Goal: Book appointment/travel/reservation

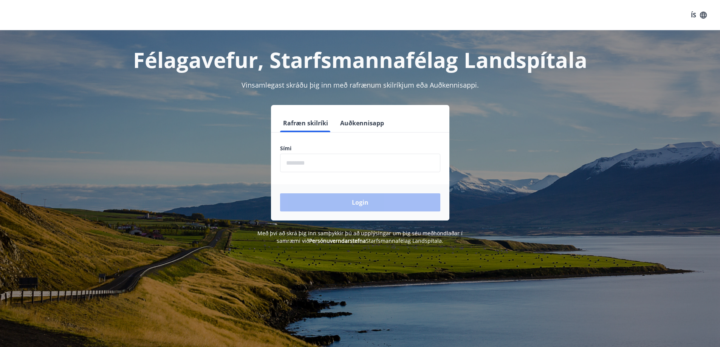
click at [299, 161] on input "phone" at bounding box center [360, 163] width 160 height 19
type input "********"
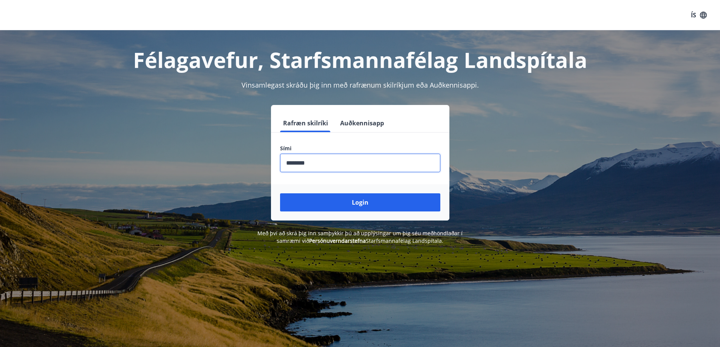
click at [340, 200] on button "Login" at bounding box center [360, 203] width 160 height 18
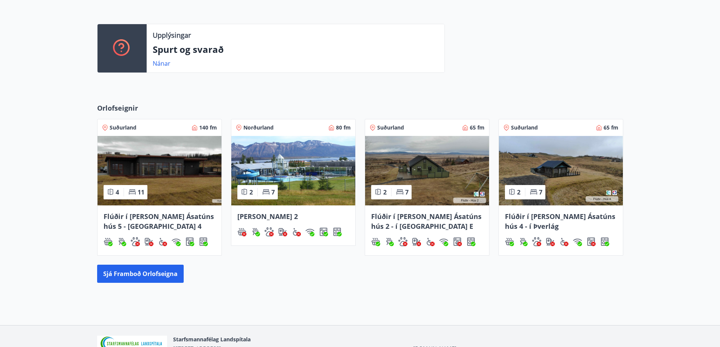
scroll to position [231, 0]
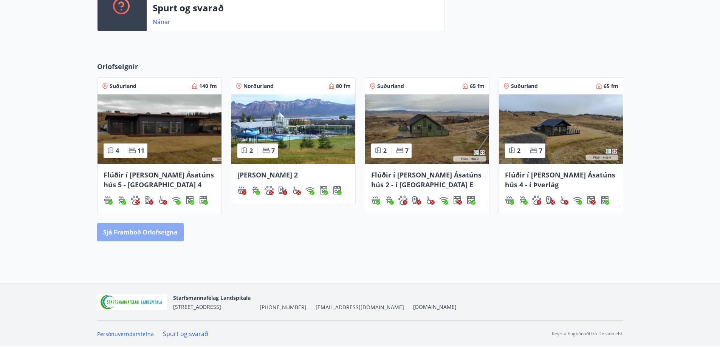
click at [162, 231] on button "Sjá framboð orlofseigna" at bounding box center [140, 232] width 87 height 18
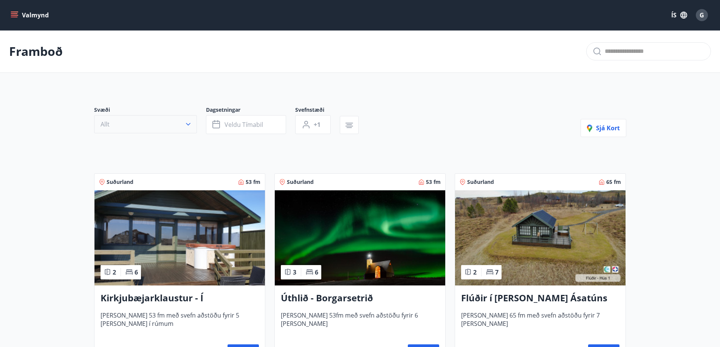
click at [192, 127] on button "Allt" at bounding box center [145, 124] width 103 height 18
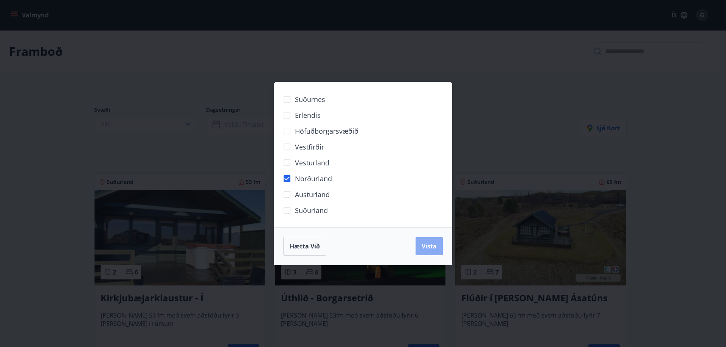
click at [432, 243] on span "Vista" at bounding box center [429, 246] width 15 height 8
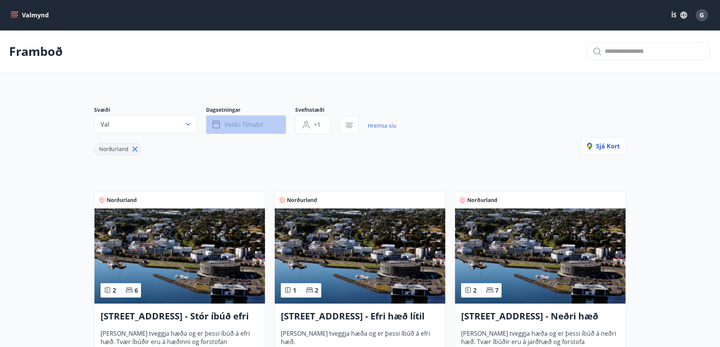
click at [246, 126] on span "Veldu tímabil" at bounding box center [244, 125] width 39 height 8
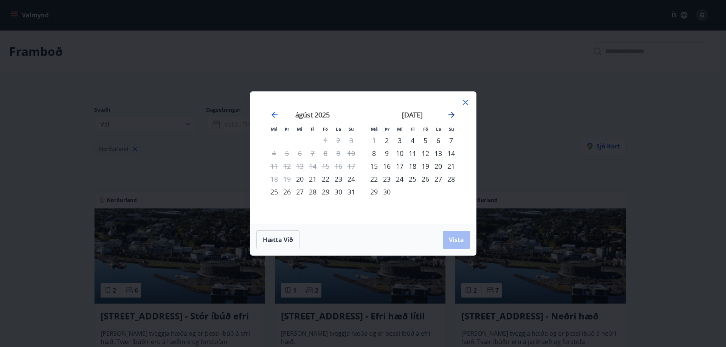
click at [454, 116] on icon "Move forward to switch to the next month." at bounding box center [451, 114] width 9 height 9
click at [388, 195] on div "28" at bounding box center [386, 192] width 13 height 13
click at [428, 194] on div "31" at bounding box center [425, 192] width 13 height 13
click at [454, 240] on span "Vista" at bounding box center [456, 240] width 15 height 8
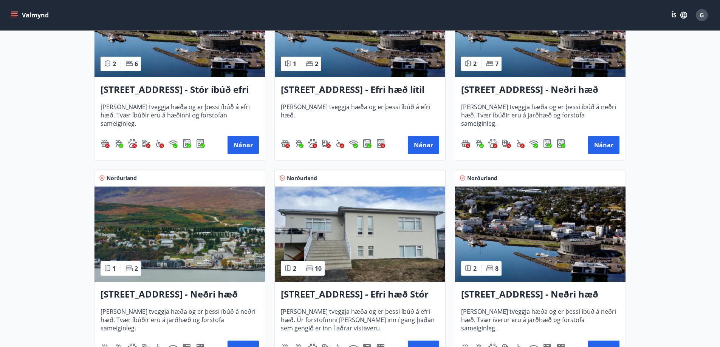
scroll to position [113, 0]
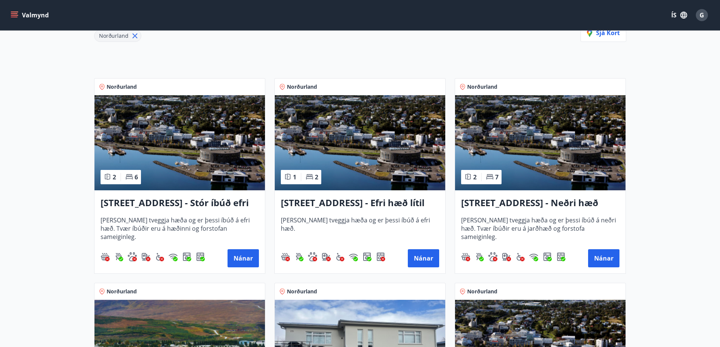
click at [310, 202] on h3 "Hrafnagilsstræti 23 - Efri hæð lítil íbúð 2" at bounding box center [360, 204] width 158 height 14
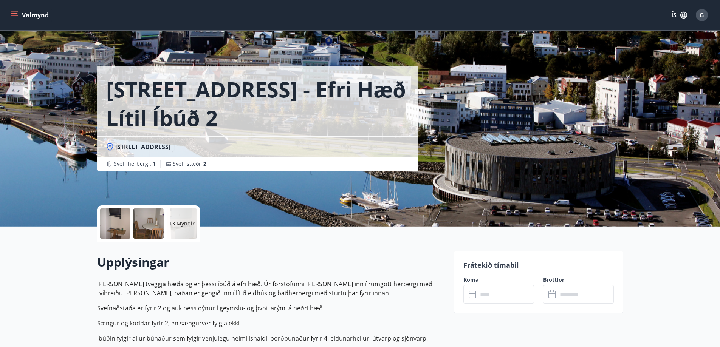
click at [158, 225] on div at bounding box center [148, 224] width 30 height 30
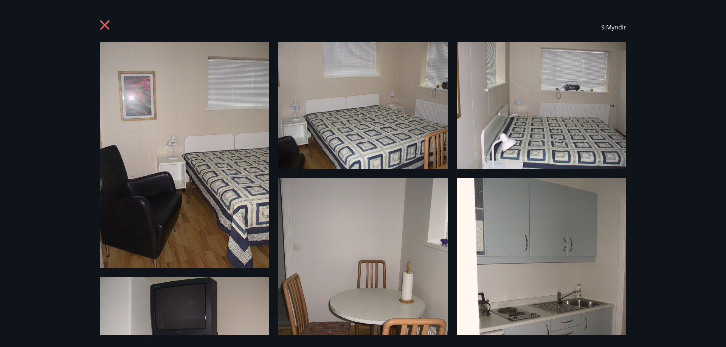
click at [99, 25] on div "9 Myndir" at bounding box center [363, 27] width 544 height 30
click at [103, 26] on icon at bounding box center [106, 26] width 12 height 12
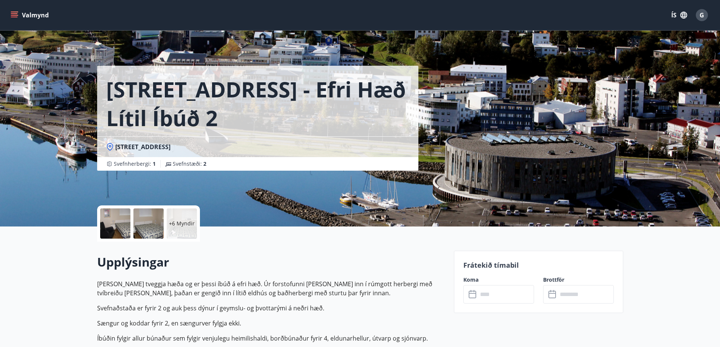
scroll to position [113, 0]
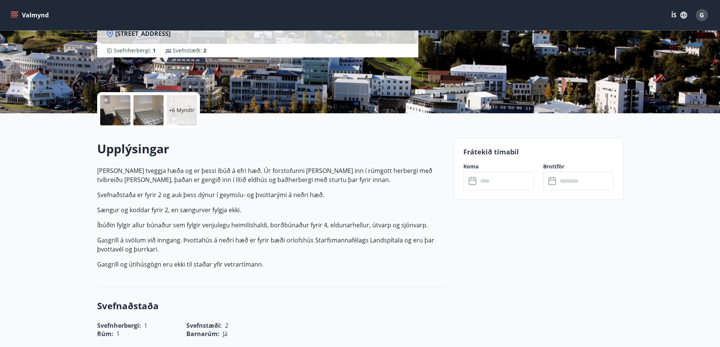
click at [475, 184] on icon at bounding box center [473, 181] width 9 height 9
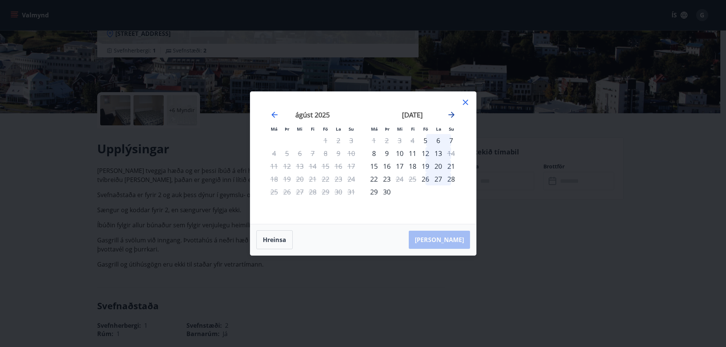
click at [449, 115] on icon "Move forward to switch to the next month." at bounding box center [451, 115] width 6 height 6
click at [389, 191] on div "28" at bounding box center [386, 192] width 13 height 13
click at [388, 192] on div "28" at bounding box center [386, 192] width 13 height 13
click at [389, 191] on div "28" at bounding box center [386, 192] width 13 height 13
click at [416, 191] on div "30" at bounding box center [412, 192] width 13 height 13
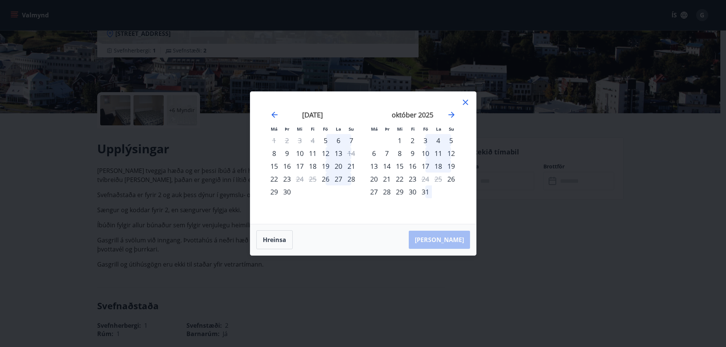
click at [462, 104] on icon at bounding box center [465, 102] width 9 height 9
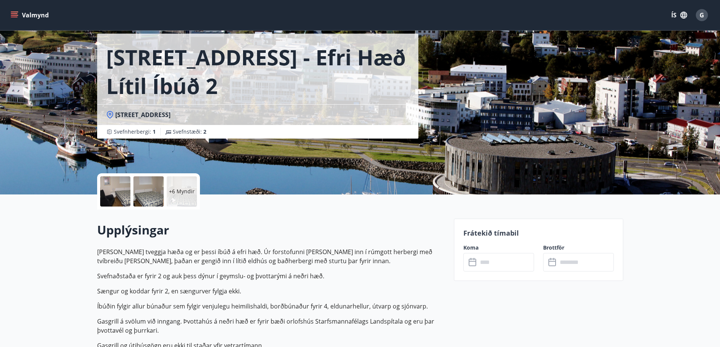
scroll to position [0, 0]
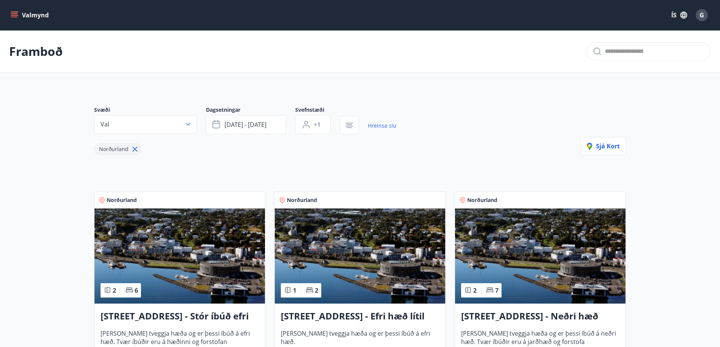
click at [17, 14] on icon "menu" at bounding box center [14, 13] width 7 height 1
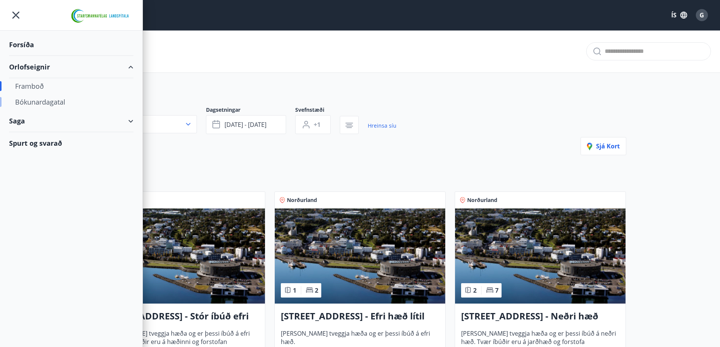
click at [39, 101] on div "Bókunardagatal" at bounding box center [71, 102] width 112 height 16
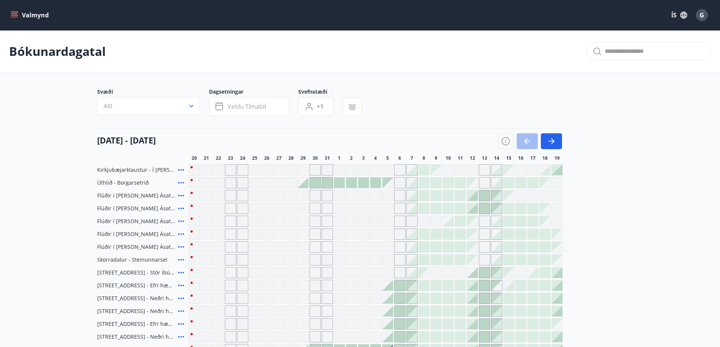
click at [190, 108] on icon "button" at bounding box center [192, 106] width 8 height 8
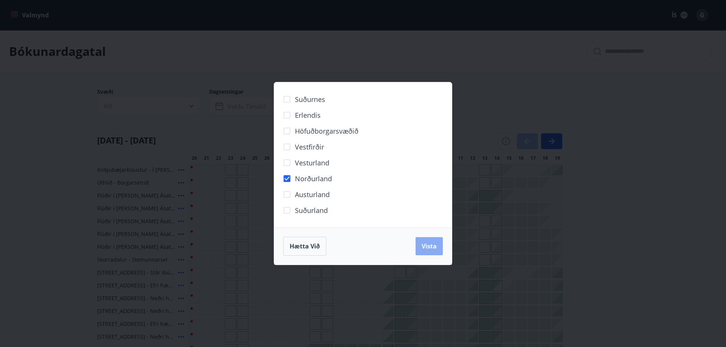
click at [433, 250] on span "Vista" at bounding box center [429, 246] width 15 height 8
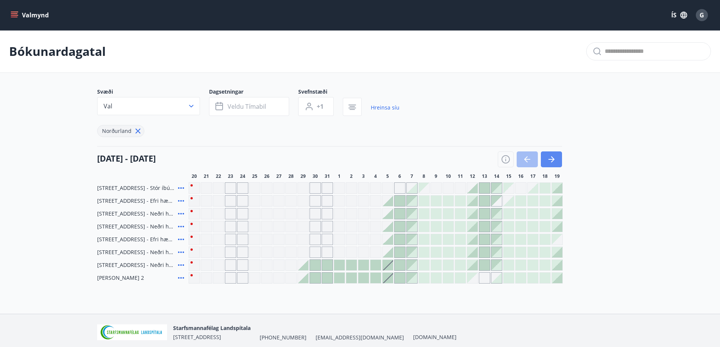
click at [558, 157] on button "button" at bounding box center [551, 160] width 21 height 16
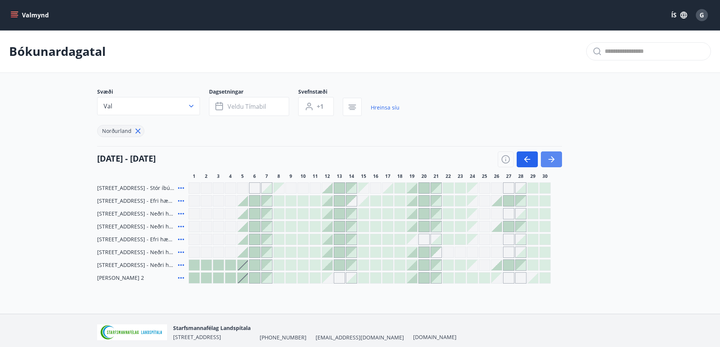
click at [557, 157] on button "button" at bounding box center [551, 160] width 21 height 16
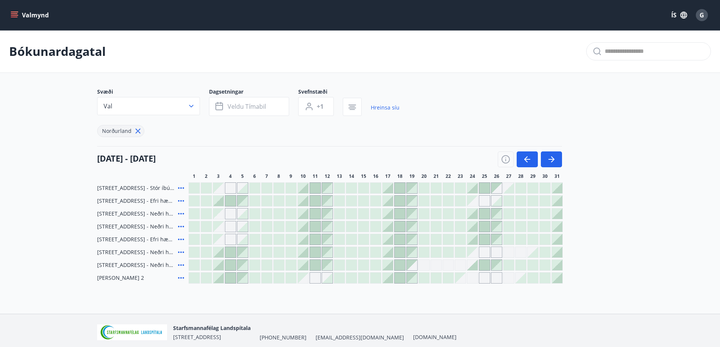
click at [352, 187] on div at bounding box center [351, 188] width 11 height 11
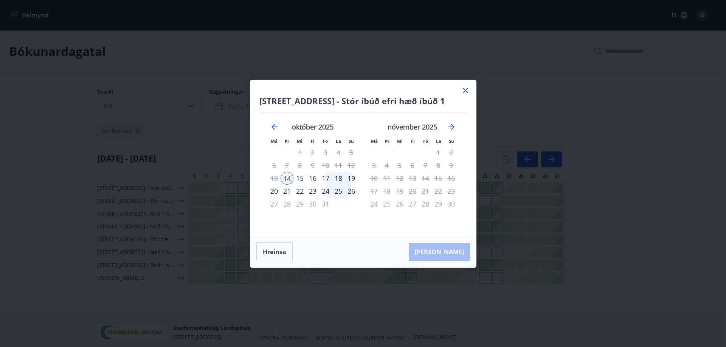
click at [465, 91] on icon at bounding box center [465, 90] width 5 height 5
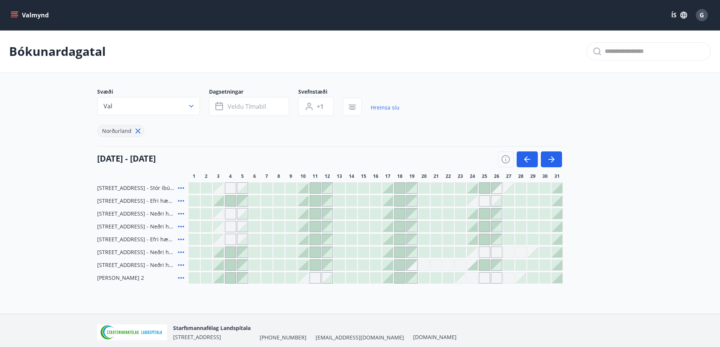
click at [280, 262] on div at bounding box center [279, 265] width 11 height 11
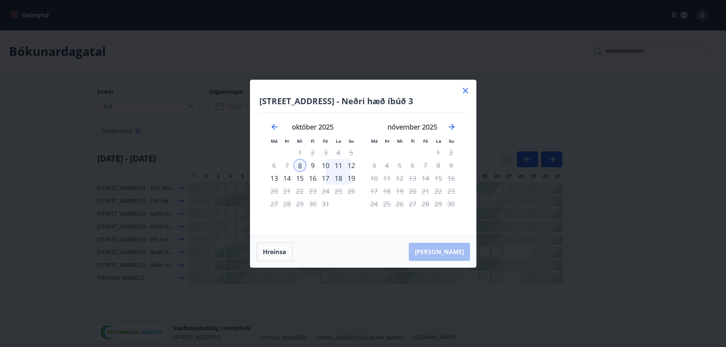
click at [464, 90] on icon at bounding box center [465, 90] width 5 height 5
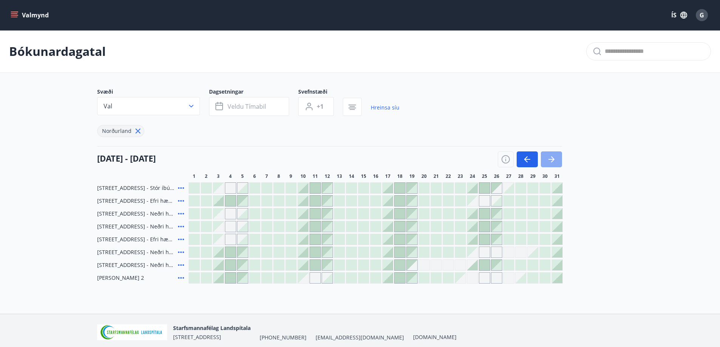
click at [555, 158] on icon "button" at bounding box center [551, 159] width 9 height 9
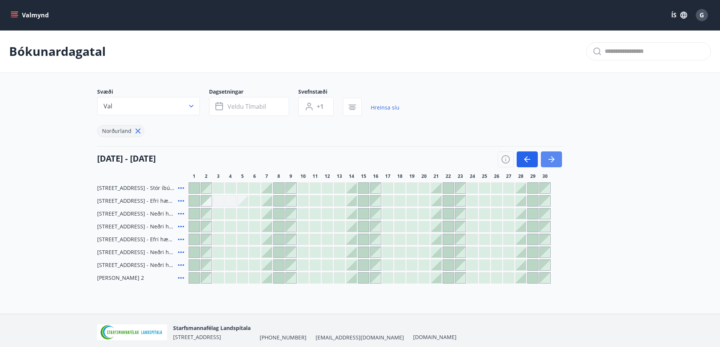
click at [555, 158] on icon "button" at bounding box center [551, 159] width 9 height 9
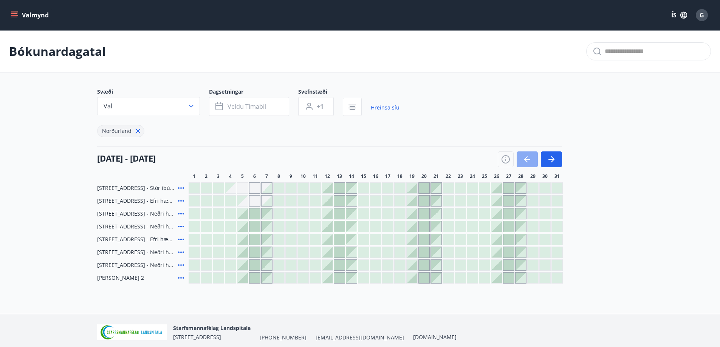
click at [527, 160] on icon "button" at bounding box center [527, 159] width 6 height 1
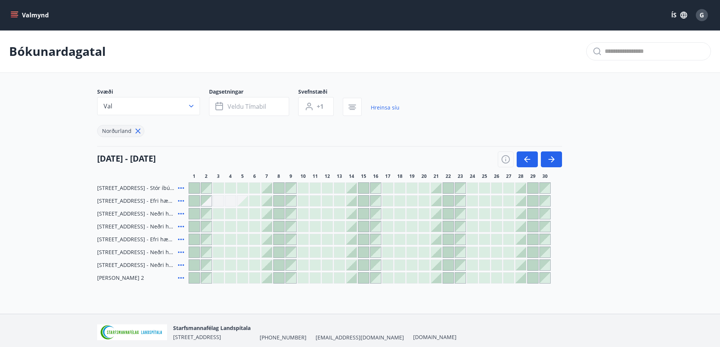
click at [395, 203] on div at bounding box center [400, 201] width 11 height 11
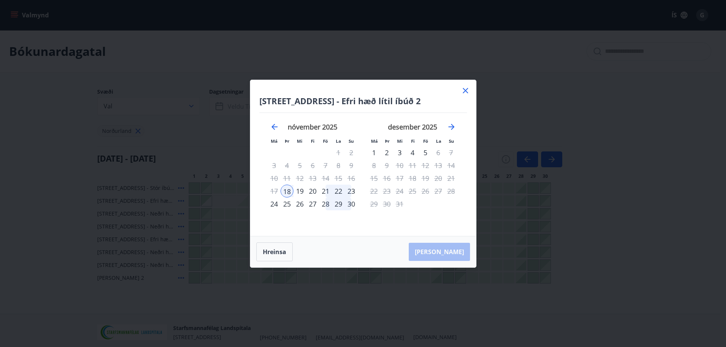
click at [289, 193] on div "18" at bounding box center [287, 191] width 13 height 13
click at [324, 192] on div "21" at bounding box center [325, 191] width 13 height 13
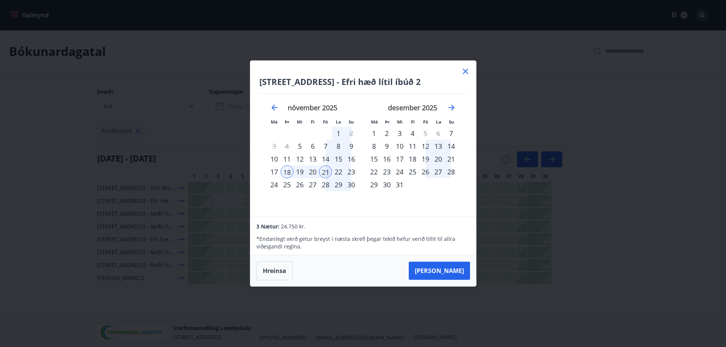
click at [464, 70] on icon at bounding box center [465, 71] width 5 height 5
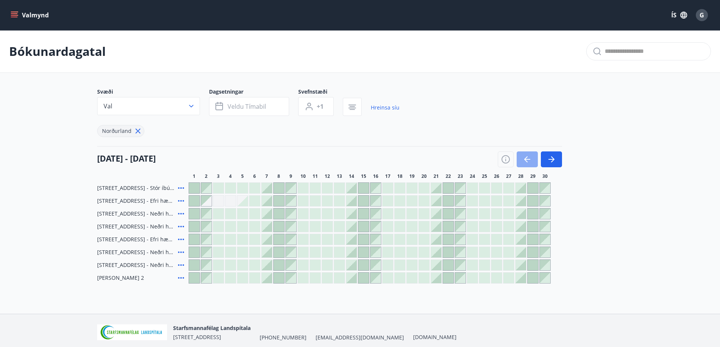
click at [525, 164] on icon "button" at bounding box center [527, 159] width 9 height 9
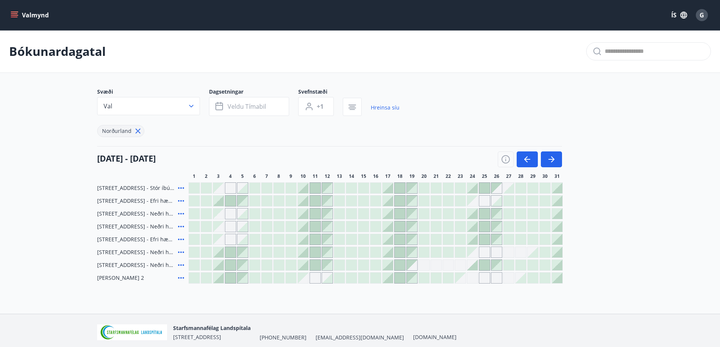
click at [521, 200] on div at bounding box center [521, 201] width 11 height 11
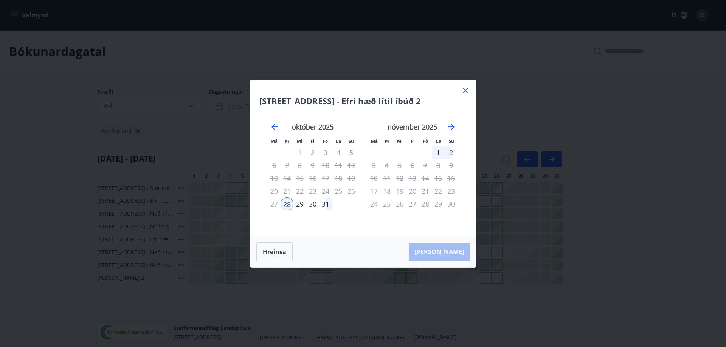
click at [466, 93] on icon at bounding box center [465, 90] width 9 height 9
